Goal: Information Seeking & Learning: Learn about a topic

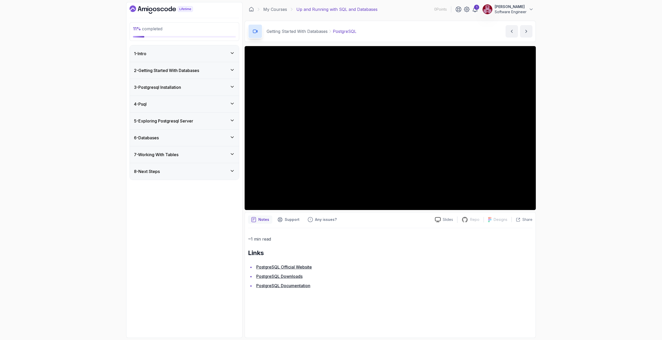
click at [567, 164] on div "11 % completed 1 - Intro 2 - Getting Started With Databases 3 - Postgresql Inst…" at bounding box center [331, 170] width 662 height 340
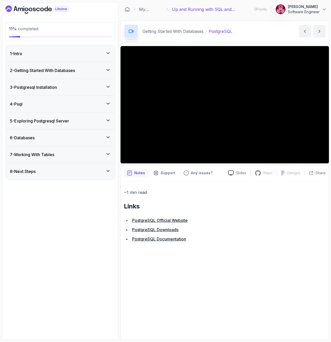
click at [275, 269] on div "~1 min read Links PostgreSQL Official Website PostgreSQL Downloads PostgreSQL D…" at bounding box center [225, 258] width 202 height 155
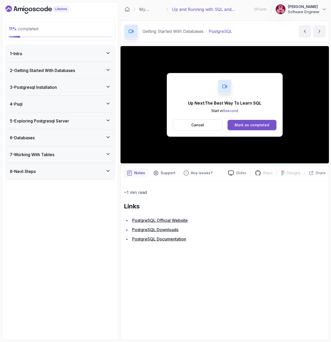
click at [255, 125] on div "Mark as completed" at bounding box center [252, 124] width 35 height 5
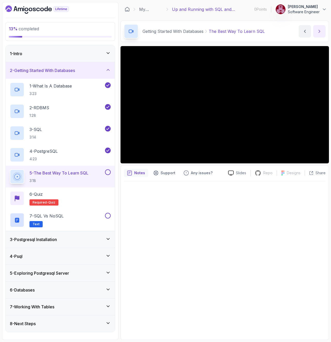
click at [317, 31] on button "next content" at bounding box center [319, 31] width 12 height 12
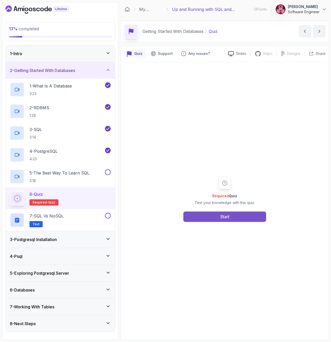
click at [236, 218] on button "Start" at bounding box center [224, 216] width 83 height 10
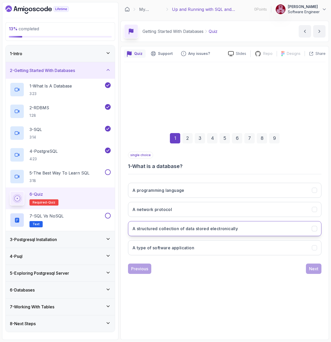
click at [208, 227] on h3 "A structured collection of data stored electronically" at bounding box center [185, 228] width 106 height 6
click at [316, 268] on div "Next" at bounding box center [313, 268] width 9 height 6
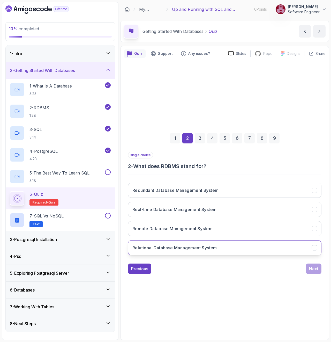
click at [195, 242] on button "Relational Database Management System" at bounding box center [225, 247] width 194 height 15
click at [315, 270] on div "Next" at bounding box center [313, 268] width 9 height 6
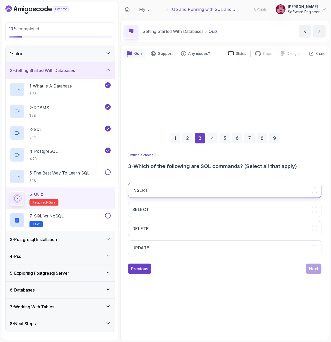
click at [175, 187] on button "INSERT" at bounding box center [225, 190] width 194 height 15
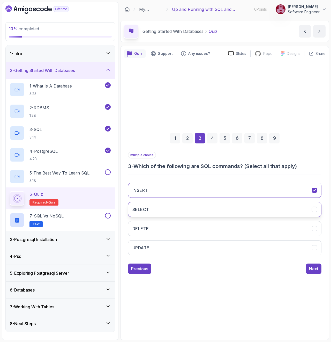
click at [165, 209] on button "SELECT" at bounding box center [225, 209] width 194 height 15
click at [164, 227] on button "DELETE" at bounding box center [225, 228] width 194 height 15
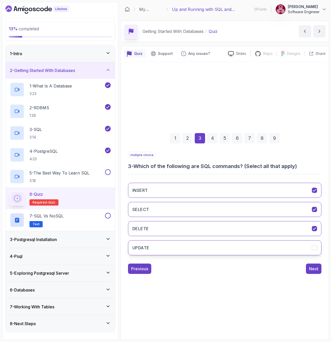
click at [184, 243] on button "UPDATE" at bounding box center [225, 247] width 194 height 15
click at [311, 267] on div "Next" at bounding box center [313, 268] width 9 height 6
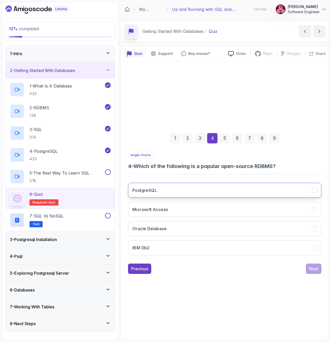
click at [225, 186] on button "PostgreSQL" at bounding box center [225, 190] width 194 height 15
click at [225, 184] on button "PostgreSQL" at bounding box center [225, 190] width 194 height 15
click at [202, 186] on button "PostgreSQL" at bounding box center [225, 190] width 194 height 15
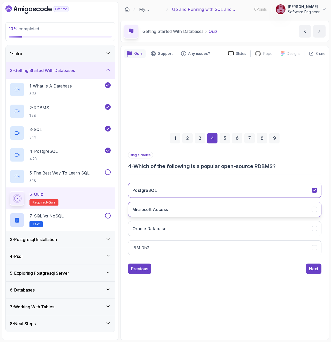
click at [197, 204] on button "Microsoft Access" at bounding box center [225, 209] width 194 height 15
click at [203, 191] on button "PostgreSQL" at bounding box center [225, 190] width 194 height 15
click at [314, 267] on div "Next" at bounding box center [313, 268] width 9 height 6
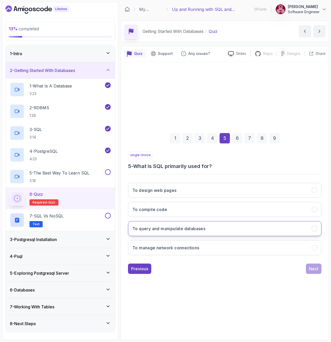
click at [224, 228] on button "To query and manipulate databases" at bounding box center [225, 228] width 194 height 15
click at [315, 269] on div "Next" at bounding box center [313, 268] width 9 height 6
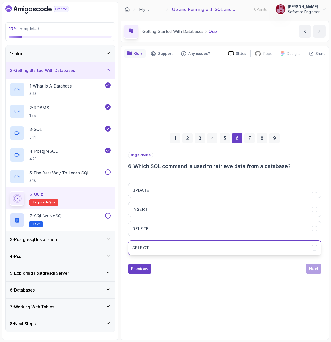
click at [189, 246] on button "SELECT" at bounding box center [225, 247] width 194 height 15
click at [316, 269] on div "Next" at bounding box center [313, 268] width 9 height 6
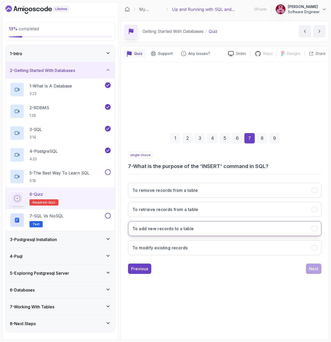
click at [219, 227] on button "To add new records to a table" at bounding box center [225, 228] width 194 height 15
click at [320, 269] on button "Next" at bounding box center [314, 268] width 16 height 10
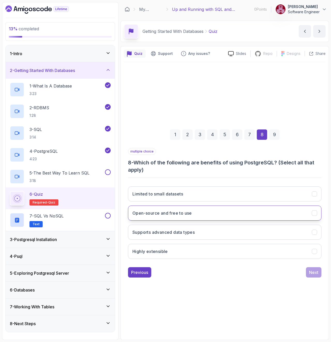
click at [215, 214] on button "Open-source and free to use" at bounding box center [225, 212] width 194 height 15
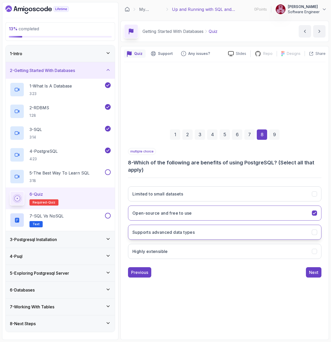
click at [219, 229] on button "Supports advanced data types" at bounding box center [225, 232] width 194 height 15
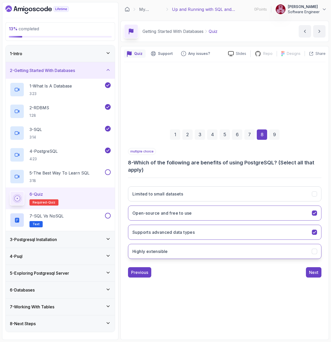
click at [228, 251] on button "Highly extensible" at bounding box center [225, 251] width 194 height 15
click at [253, 255] on button "Highly extensible" at bounding box center [225, 251] width 194 height 15
click at [315, 273] on div "Next" at bounding box center [313, 272] width 9 height 6
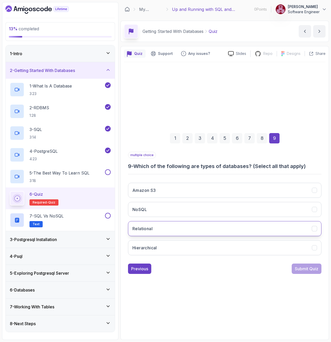
click at [223, 227] on button "Relational" at bounding box center [225, 228] width 194 height 15
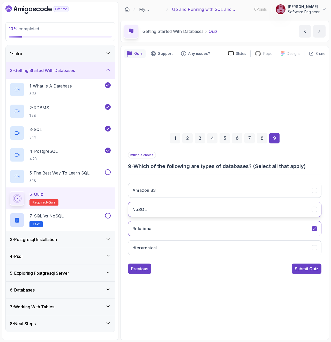
click at [218, 213] on button "NoSQL" at bounding box center [225, 209] width 194 height 15
click at [305, 270] on div "Submit Quiz" at bounding box center [307, 268] width 24 height 6
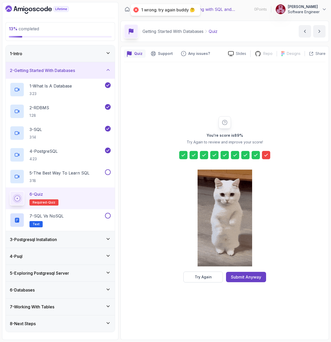
click at [265, 159] on div at bounding box center [266, 155] width 8 height 8
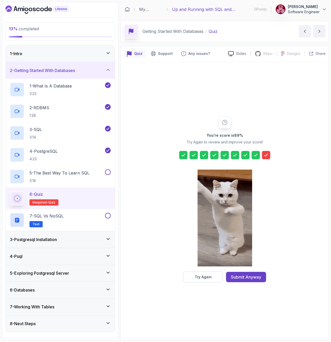
click at [265, 157] on icon at bounding box center [266, 154] width 5 height 5
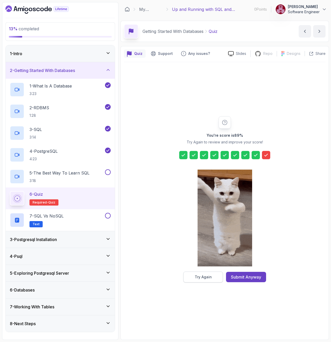
click at [212, 276] on button "Try Again" at bounding box center [203, 276] width 40 height 11
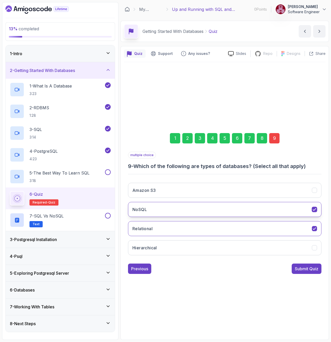
click at [213, 211] on button "NoSQL" at bounding box center [225, 209] width 194 height 15
click at [216, 210] on button "NoSQL" at bounding box center [225, 209] width 194 height 15
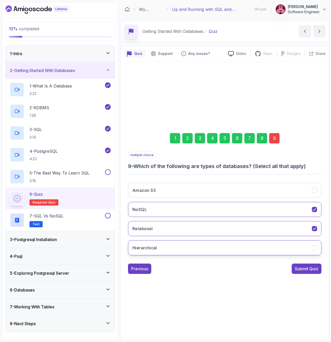
click at [210, 247] on button "Hierarchical" at bounding box center [225, 247] width 194 height 15
click at [303, 269] on div "Submit Quiz" at bounding box center [307, 268] width 24 height 6
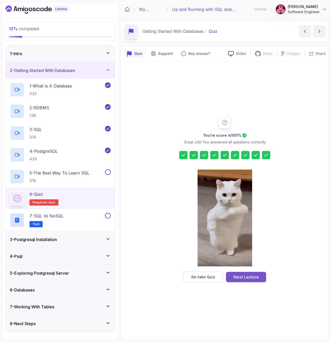
click at [255, 279] on div "Next Lecture" at bounding box center [246, 277] width 25 height 6
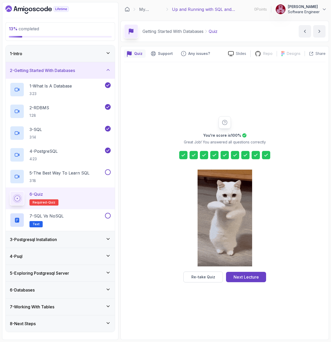
click at [255, 279] on div "You're score is 100 % Great Job! You answered all questions correctly Re-take Q…" at bounding box center [225, 199] width 202 height 274
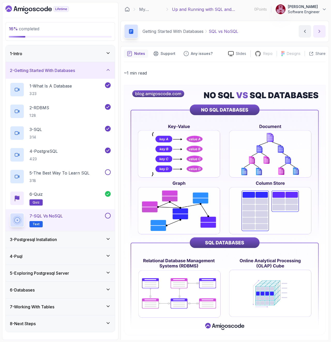
click at [317, 33] on button "next content" at bounding box center [319, 31] width 12 height 12
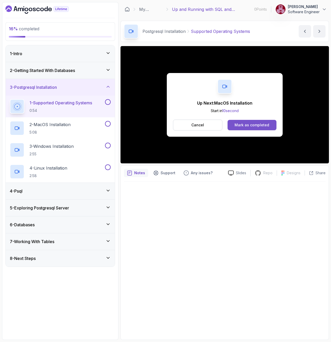
click at [257, 122] on div "Mark as completed" at bounding box center [252, 124] width 35 height 5
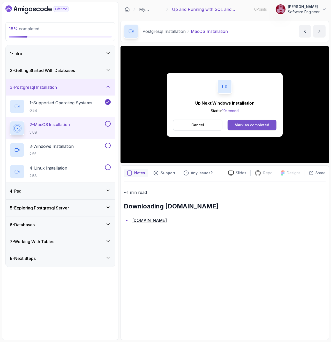
click at [254, 123] on div "Mark as completed" at bounding box center [252, 124] width 35 height 5
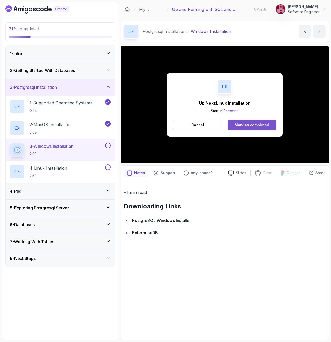
click at [261, 125] on div "Mark as completed" at bounding box center [252, 124] width 35 height 5
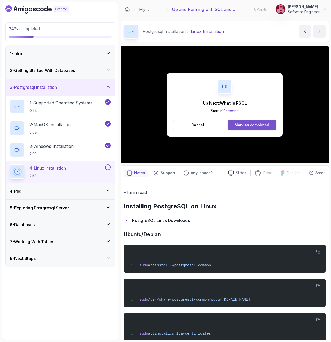
click at [262, 125] on div "Mark as completed" at bounding box center [252, 124] width 35 height 5
